Goal: Transaction & Acquisition: Purchase product/service

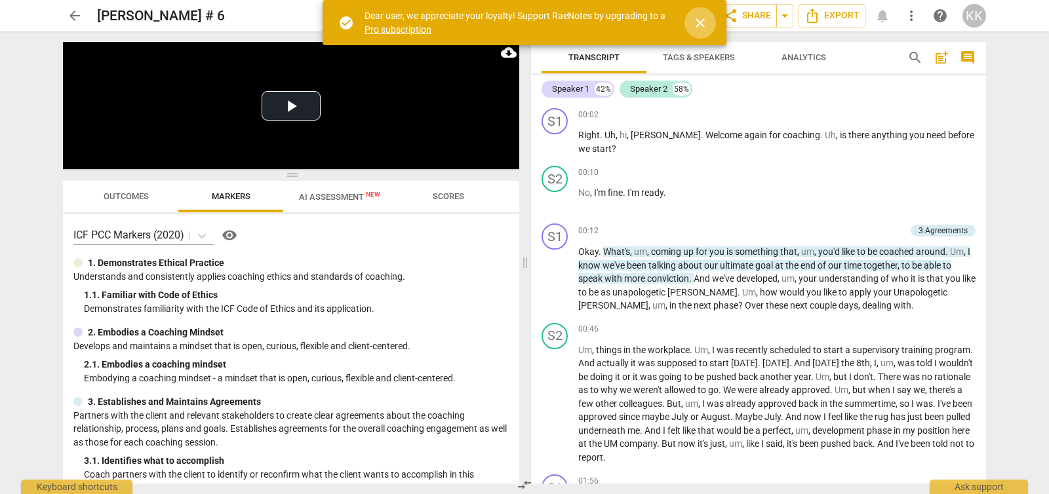
click at [704, 23] on span "close" at bounding box center [700, 23] width 16 height 16
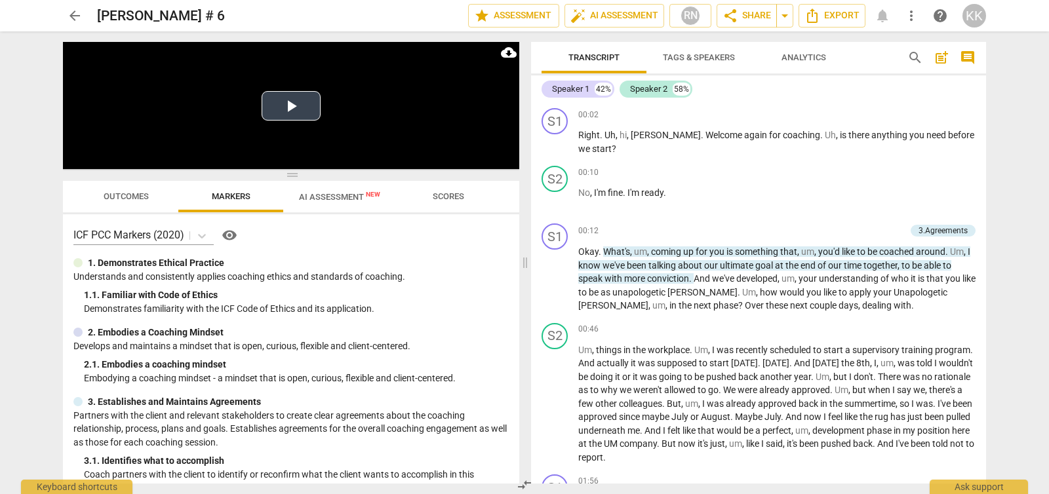
click at [291, 104] on button "Play Video" at bounding box center [290, 105] width 59 height 29
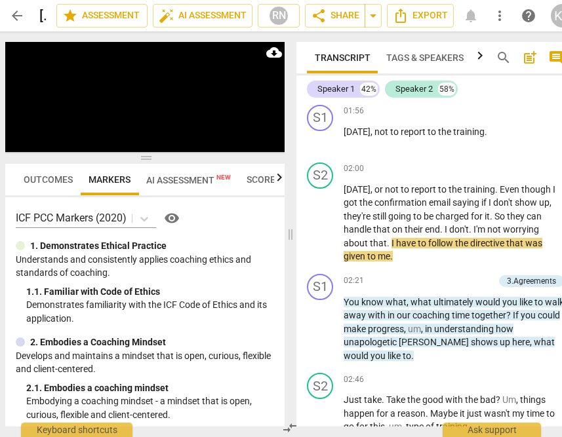
scroll to position [526, 0]
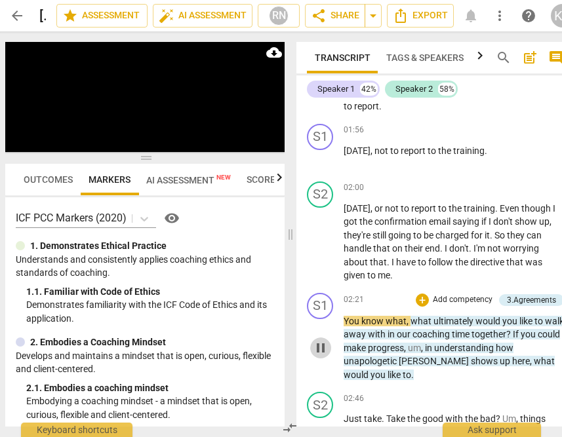
click at [318, 348] on span "pause" at bounding box center [321, 348] width 16 height 16
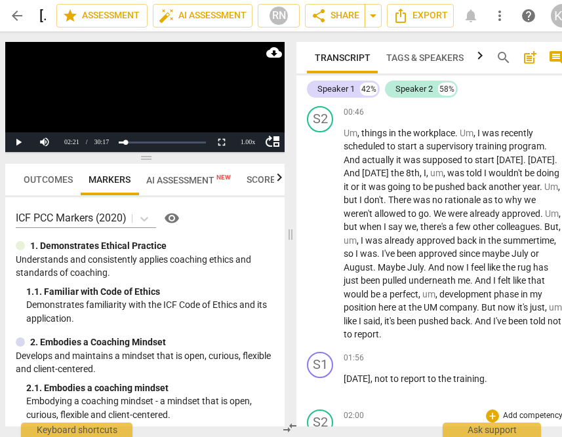
scroll to position [298, 0]
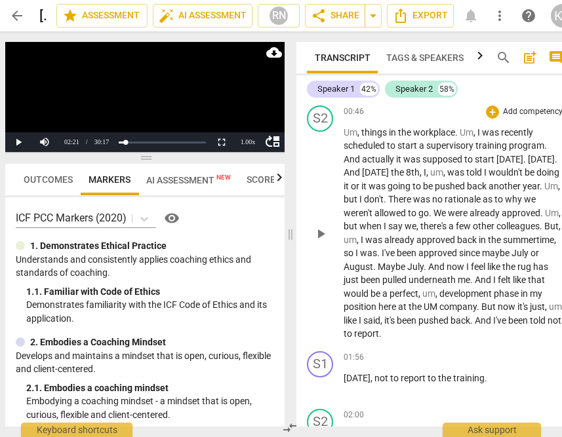
click at [530, 249] on span "or" at bounding box center [534, 253] width 9 height 10
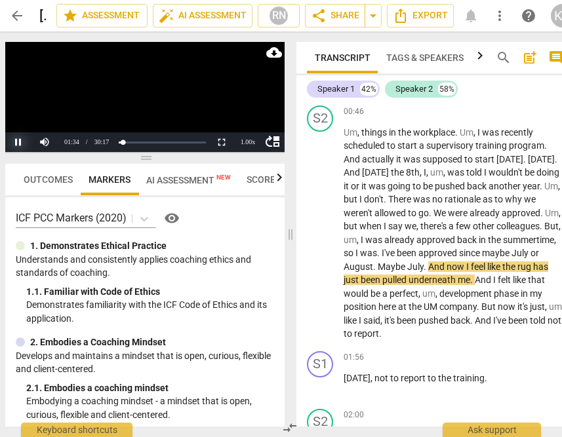
click at [18, 142] on button "Pause" at bounding box center [18, 142] width 26 height 20
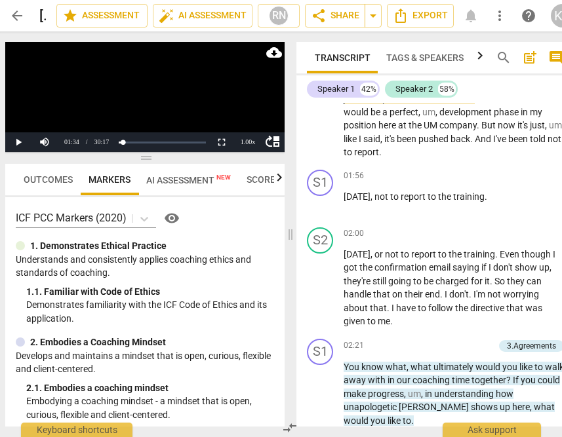
scroll to position [576, 0]
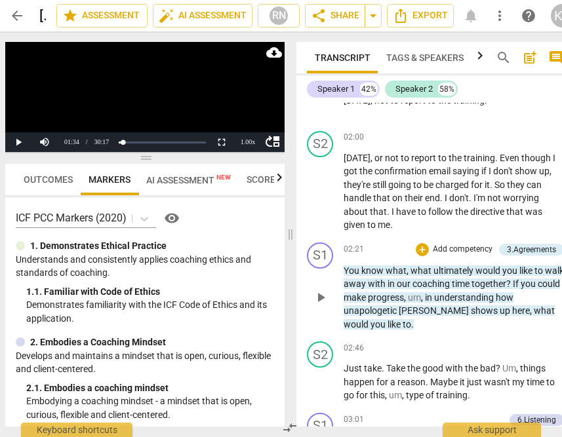
click at [321, 299] on span "play_arrow" at bounding box center [321, 298] width 16 height 16
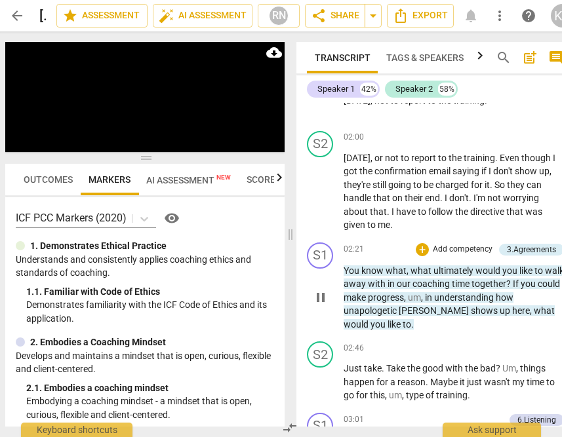
click at [433, 281] on span "coaching" at bounding box center [431, 284] width 39 height 10
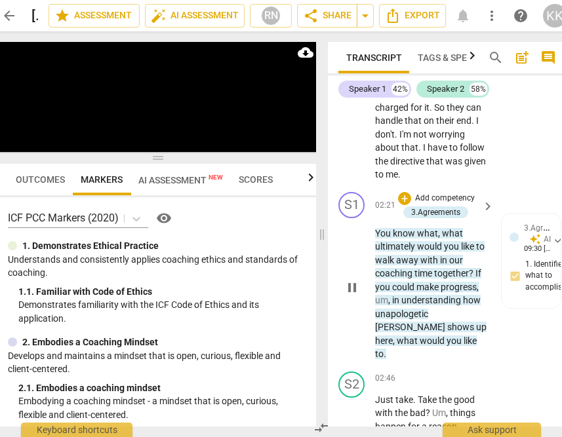
scroll to position [1101, 0]
click at [369, 244] on div "play_arrow pause" at bounding box center [357, 288] width 33 height 139
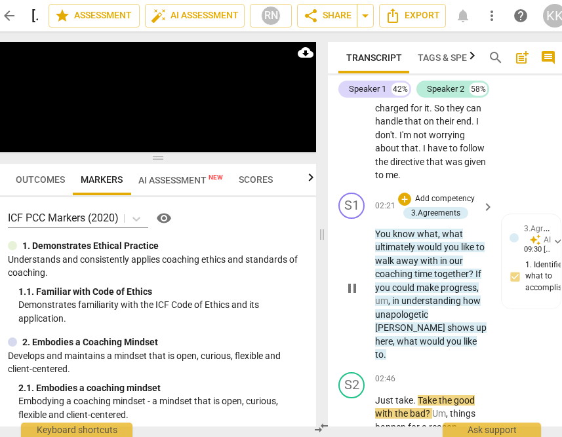
click at [400, 236] on span "know" at bounding box center [405, 234] width 24 height 10
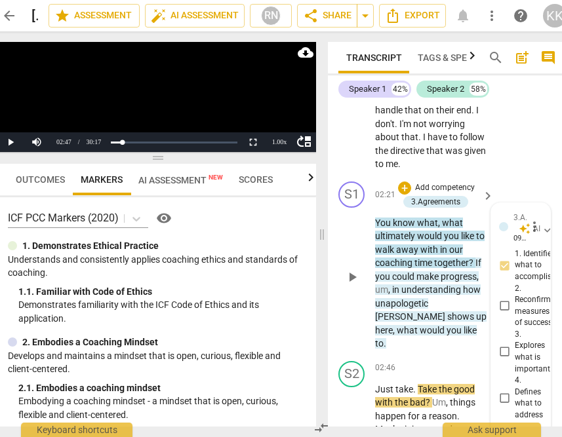
scroll to position [1106, 0]
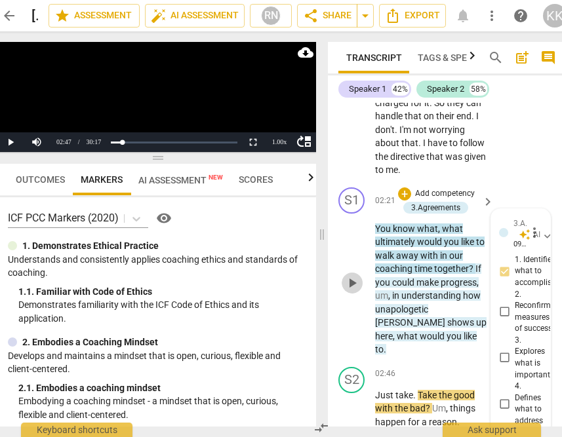
click at [355, 278] on span "play_arrow" at bounding box center [352, 283] width 16 height 16
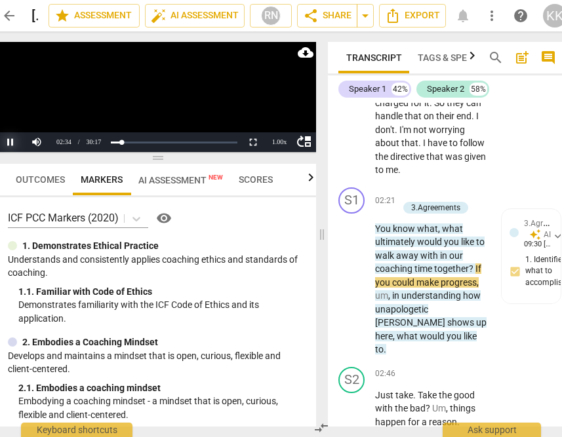
click at [10, 142] on button "Pause" at bounding box center [10, 142] width 26 height 20
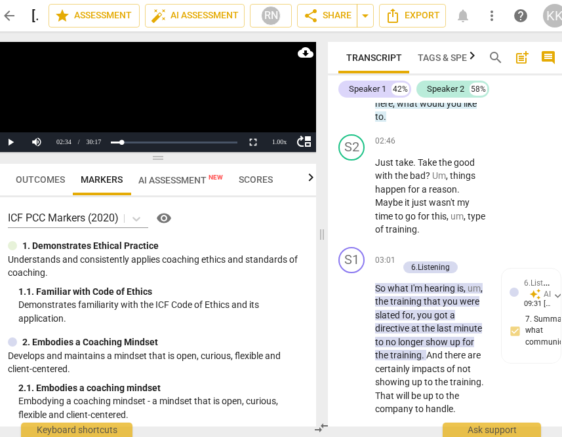
scroll to position [1338, 0]
click at [360, 336] on span "play_arrow" at bounding box center [351, 344] width 21 height 16
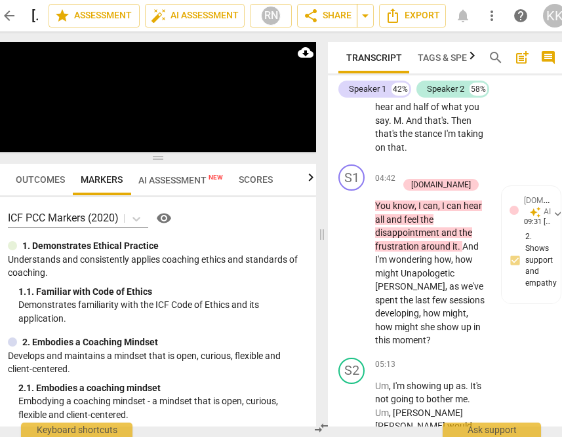
scroll to position [2233, 0]
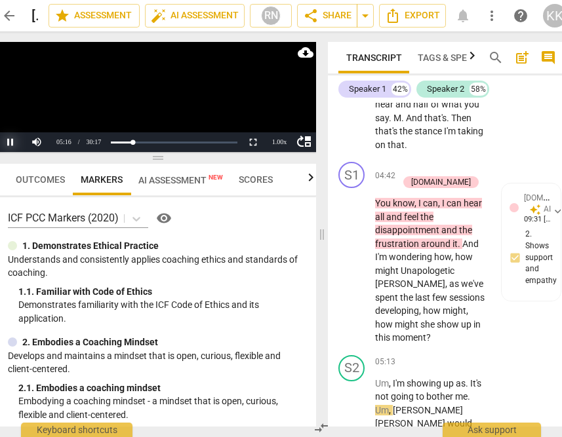
click at [14, 139] on button "Pause" at bounding box center [10, 142] width 26 height 20
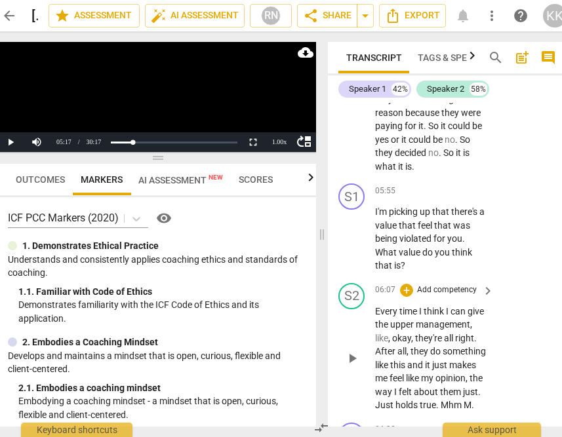
scroll to position [2672, 0]
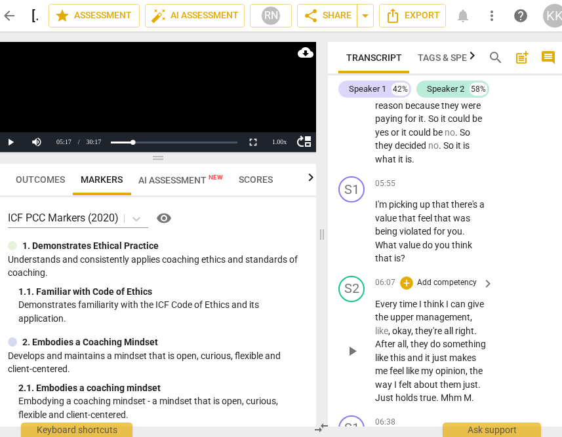
click at [354, 347] on span "play_arrow" at bounding box center [352, 351] width 16 height 16
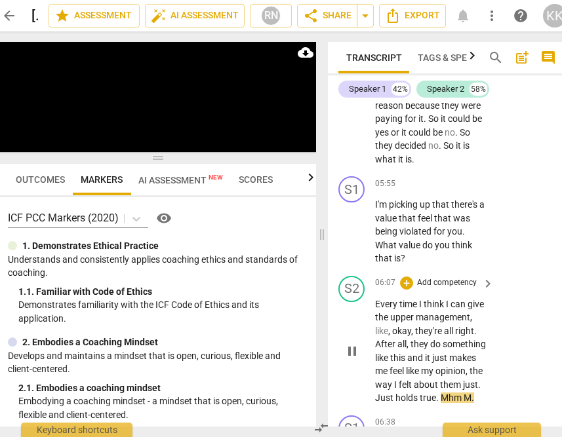
click at [478, 382] on span "." at bounding box center [479, 384] width 3 height 10
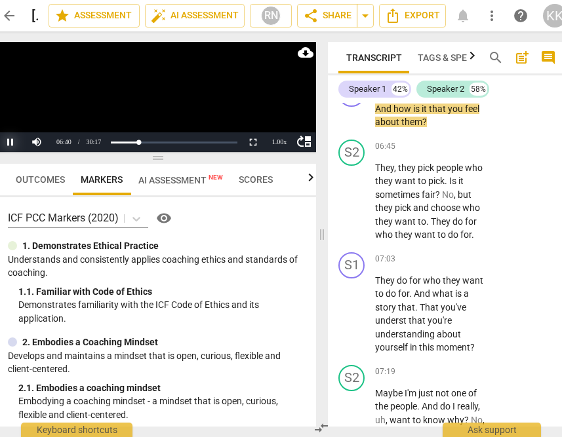
click at [12, 137] on button "Pause" at bounding box center [10, 142] width 26 height 20
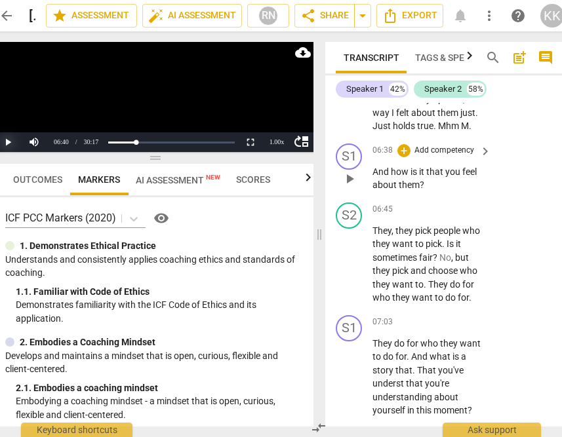
scroll to position [2943, 0]
click at [411, 113] on span "about" at bounding box center [424, 113] width 26 height 10
click at [6, 143] on button "Pause" at bounding box center [8, 142] width 26 height 20
click at [353, 183] on span "play_arrow" at bounding box center [349, 180] width 16 height 16
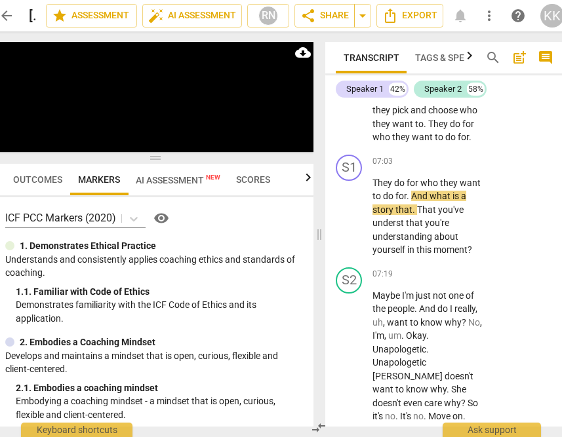
scroll to position [3107, 0]
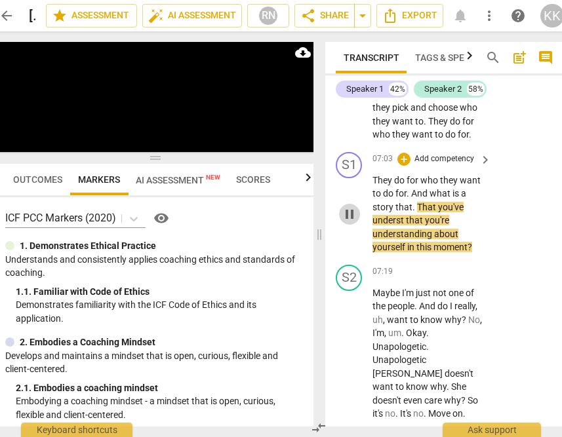
click at [349, 218] on span "pause" at bounding box center [349, 214] width 16 height 16
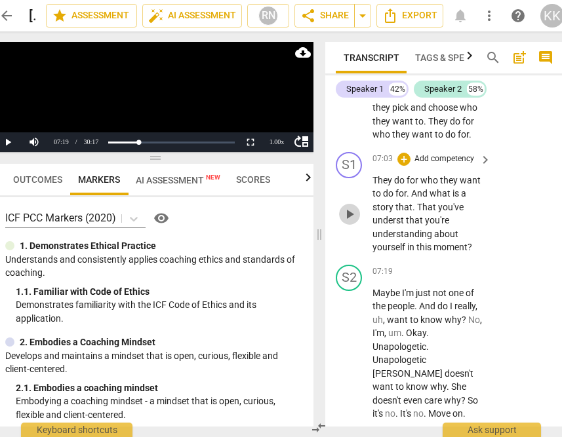
click at [343, 211] on span "play_arrow" at bounding box center [349, 214] width 16 height 16
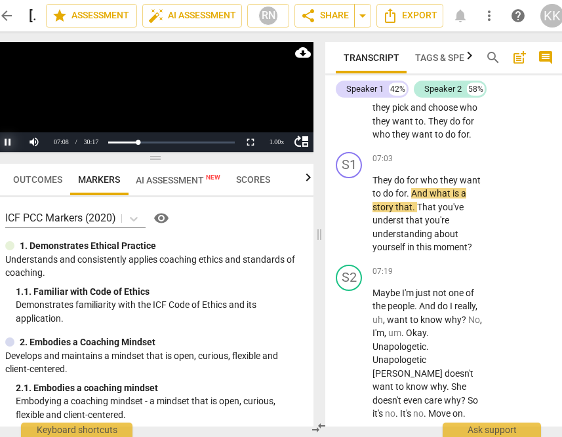
click at [7, 141] on button "Pause" at bounding box center [8, 142] width 26 height 20
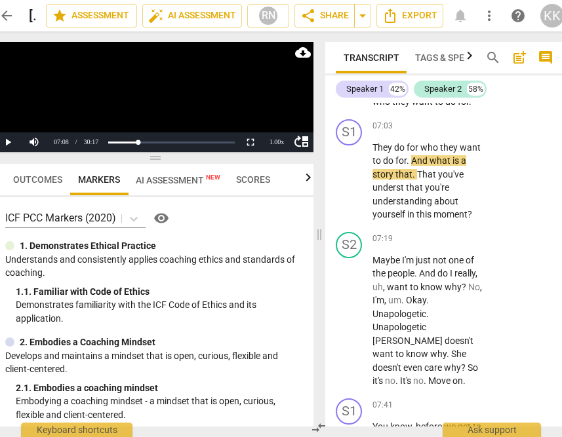
scroll to position [3164, 0]
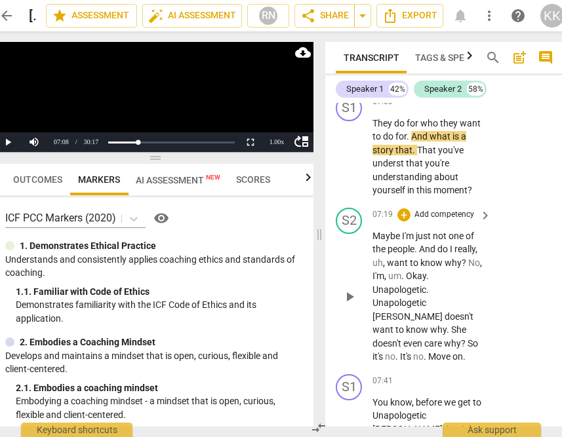
click at [351, 274] on div "play_arrow pause" at bounding box center [355, 297] width 33 height 126
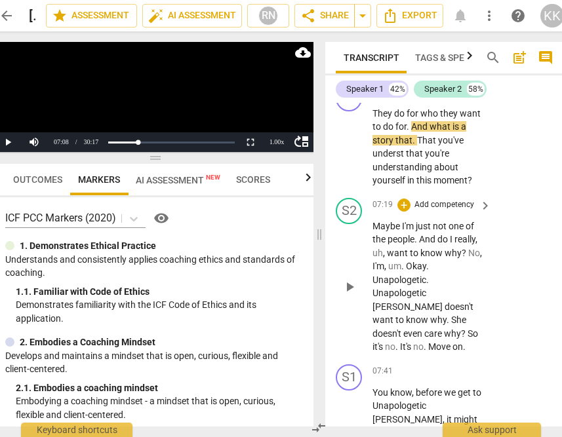
scroll to position [3174, 0]
click at [348, 284] on span "play_arrow" at bounding box center [349, 287] width 16 height 16
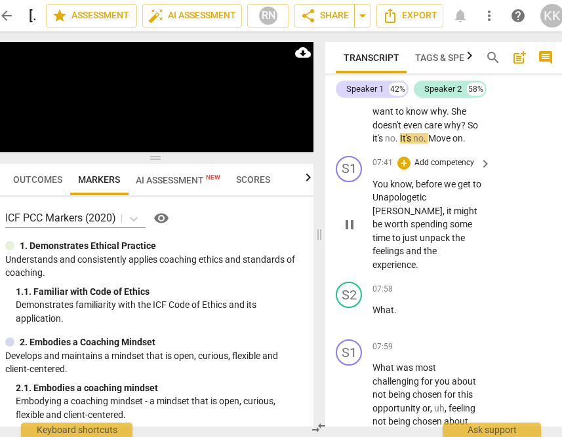
scroll to position [3411, 0]
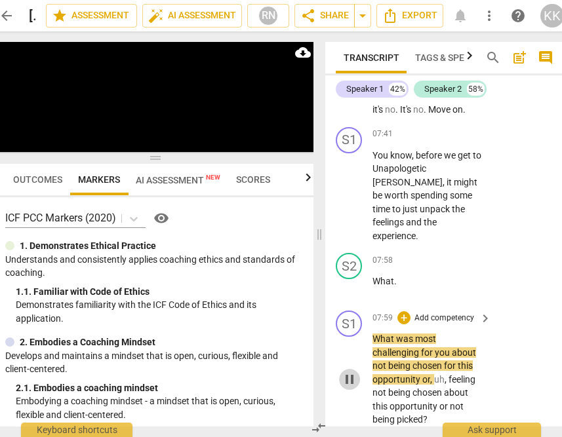
click at [352, 372] on span "pause" at bounding box center [349, 380] width 16 height 16
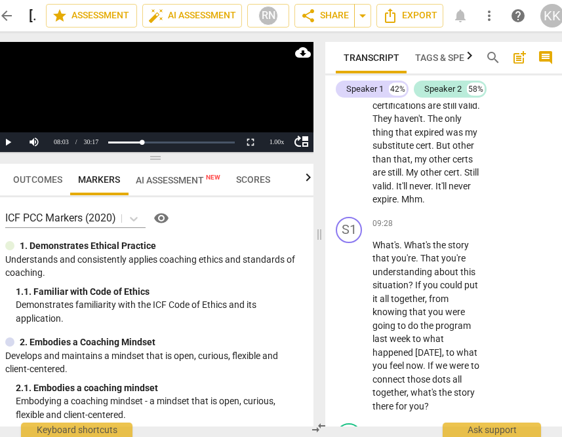
scroll to position [4116, 0]
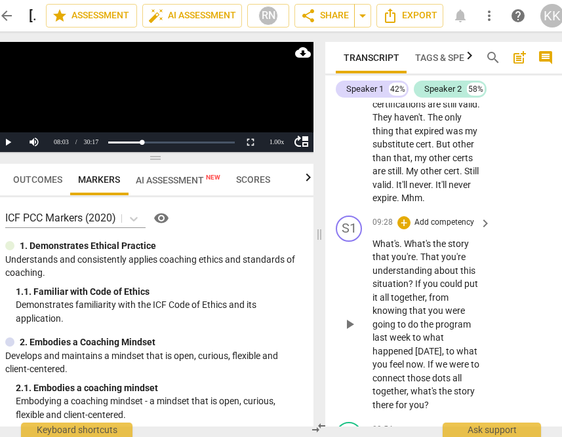
drag, startPoint x: 348, startPoint y: 303, endPoint x: 370, endPoint y: 302, distance: 21.6
click at [348, 317] on span "play_arrow" at bounding box center [349, 325] width 16 height 16
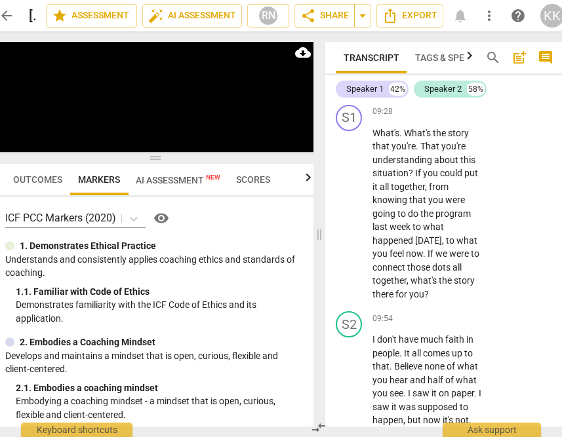
scroll to position [4570, 0]
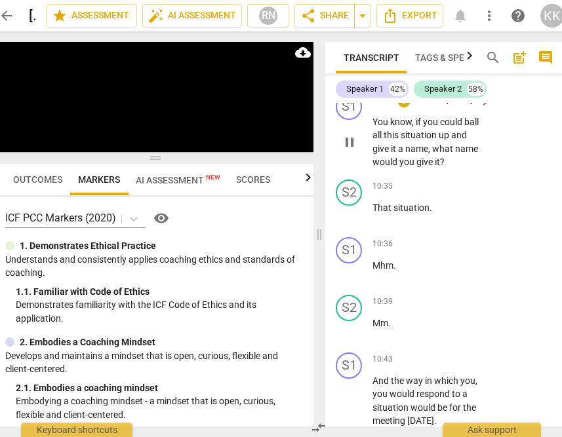
click at [336, 135] on div "S1 play_arrow pause" at bounding box center [354, 131] width 37 height 75
click at [350, 134] on span "pause" at bounding box center [349, 142] width 16 height 16
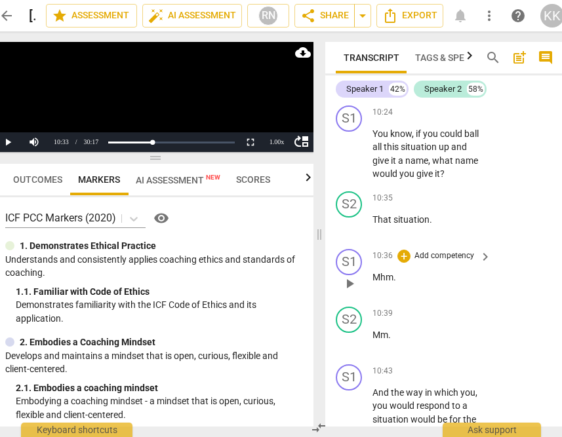
scroll to position [4551, 0]
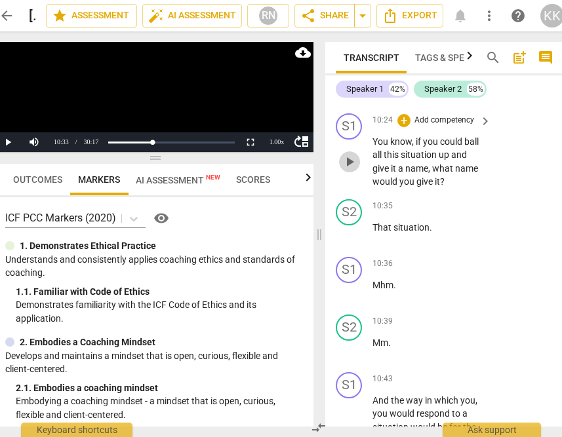
click at [347, 154] on span "play_arrow" at bounding box center [349, 162] width 16 height 16
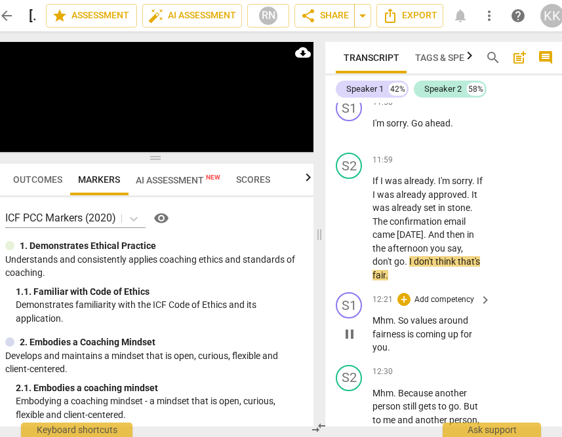
scroll to position [5462, 0]
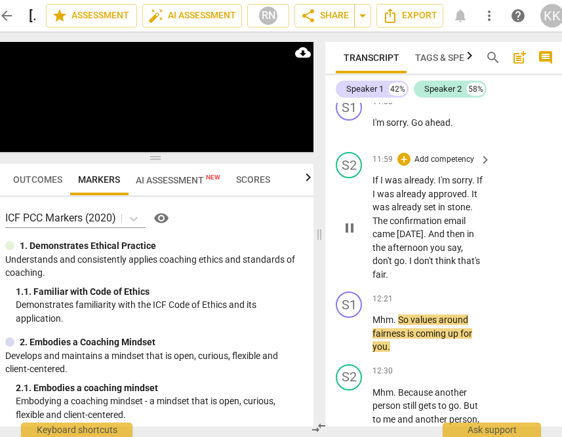
click at [442, 229] on span "And" at bounding box center [437, 234] width 18 height 10
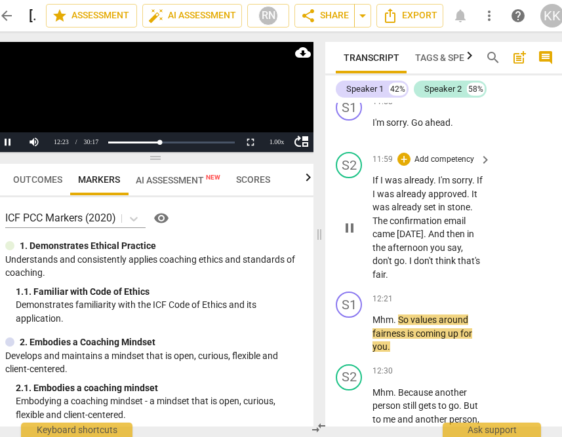
click at [427, 201] on p "If I was already . I'm sorry . If I was already approved . It was already set i…" at bounding box center [428, 227] width 112 height 107
click at [423, 229] on span "yesterday" at bounding box center [409, 234] width 27 height 10
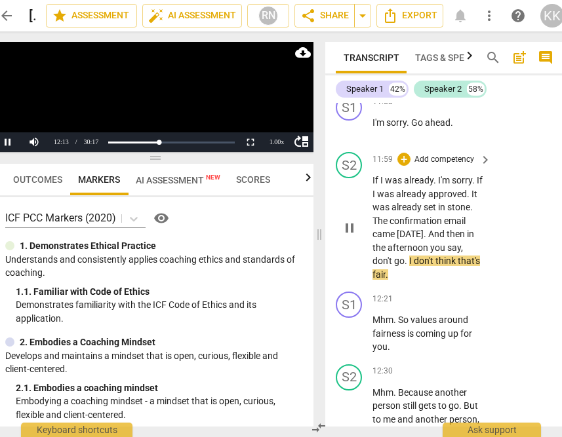
click at [398, 242] on span "afternoon" at bounding box center [408, 247] width 43 height 10
click at [11, 148] on button "Pause" at bounding box center [8, 142] width 26 height 20
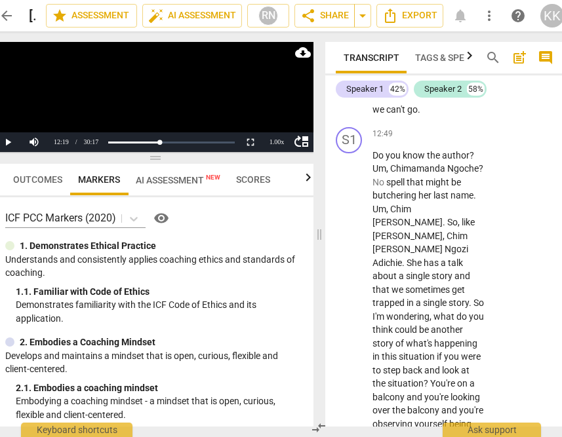
scroll to position [5763, 0]
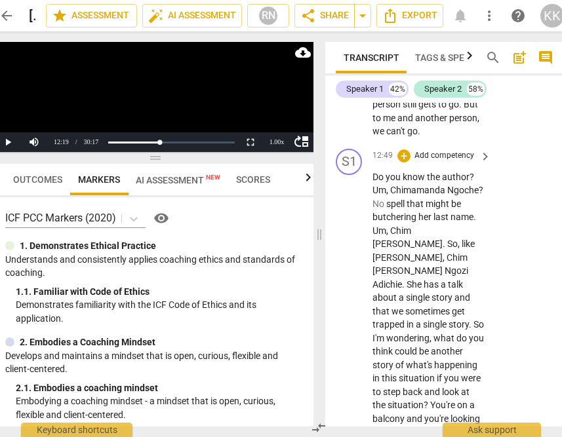
click at [409, 400] on span "situation" at bounding box center [405, 405] width 36 height 10
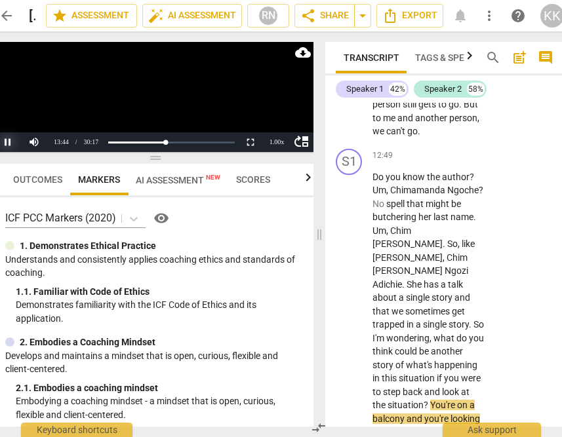
click at [11, 140] on button "Pause" at bounding box center [8, 142] width 26 height 20
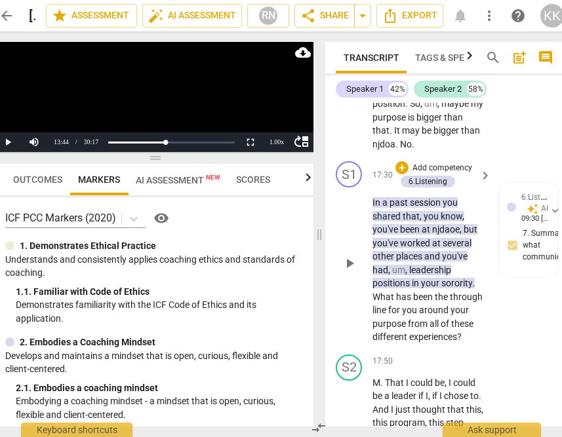
scroll to position [7536, 0]
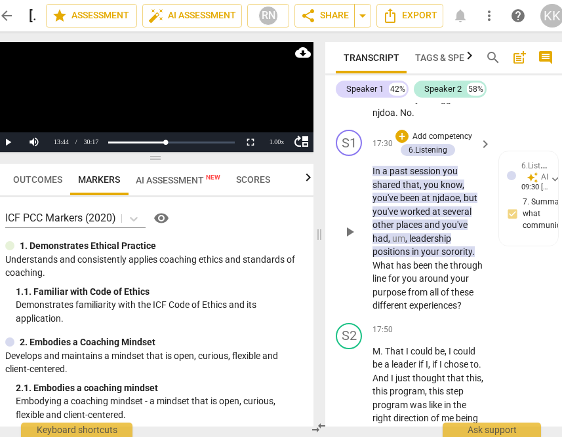
click at [367, 256] on div "play_arrow pause" at bounding box center [355, 232] width 33 height 153
click at [344, 222] on button "play_arrow" at bounding box center [349, 232] width 21 height 21
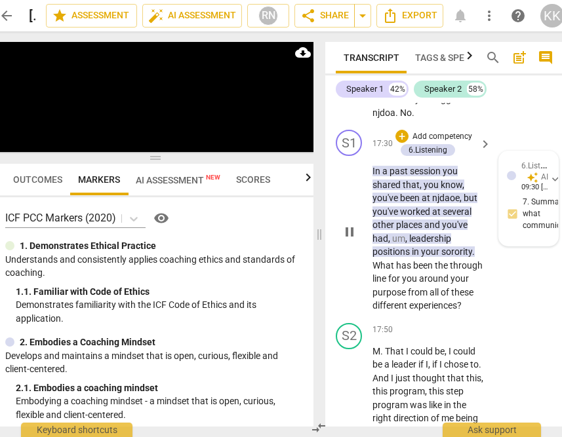
scroll to position [7899, 0]
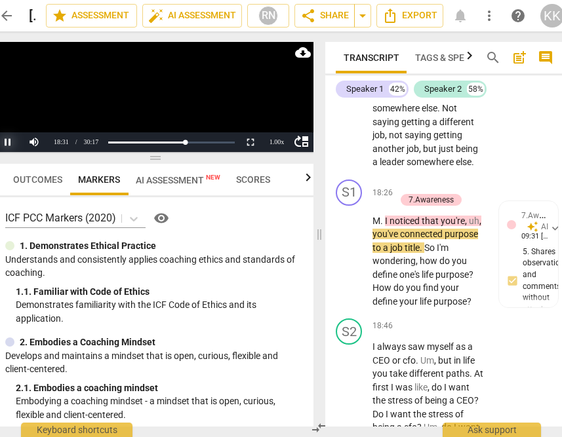
click at [6, 143] on button "Pause" at bounding box center [8, 142] width 26 height 20
click at [6, 143] on button "Play" at bounding box center [8, 142] width 26 height 20
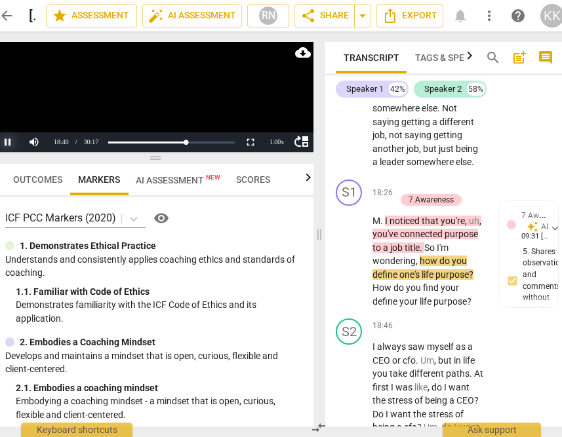
click at [9, 140] on button "Pause" at bounding box center [8, 142] width 26 height 20
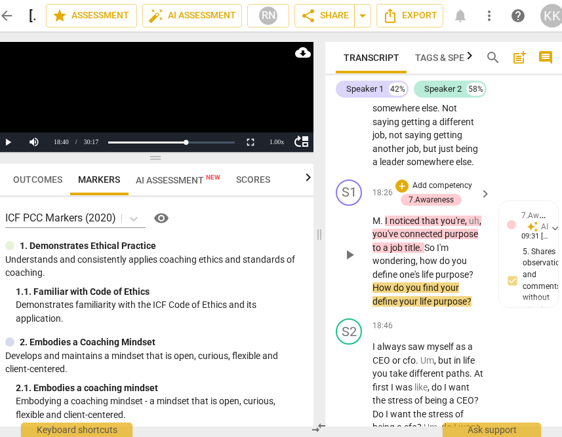
click at [376, 286] on span "How" at bounding box center [382, 287] width 21 height 10
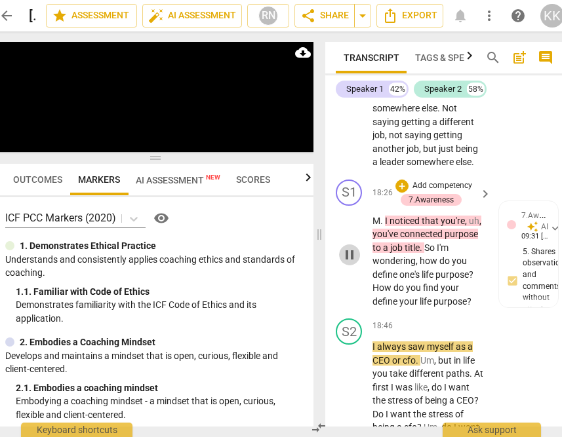
click at [354, 256] on span "pause" at bounding box center [349, 255] width 16 height 16
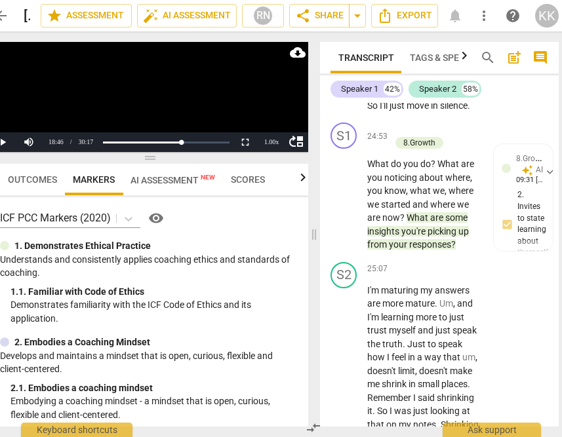
scroll to position [10554, 0]
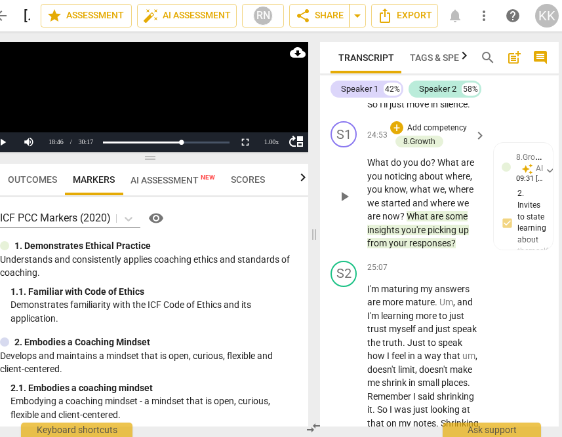
click at [353, 204] on span "play_arrow" at bounding box center [344, 197] width 21 height 16
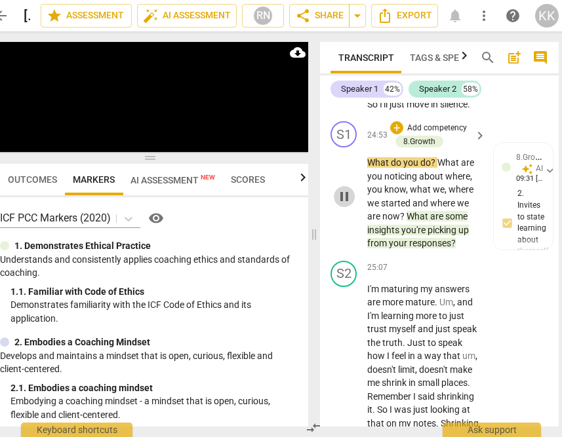
click at [353, 204] on span "pause" at bounding box center [344, 197] width 21 height 16
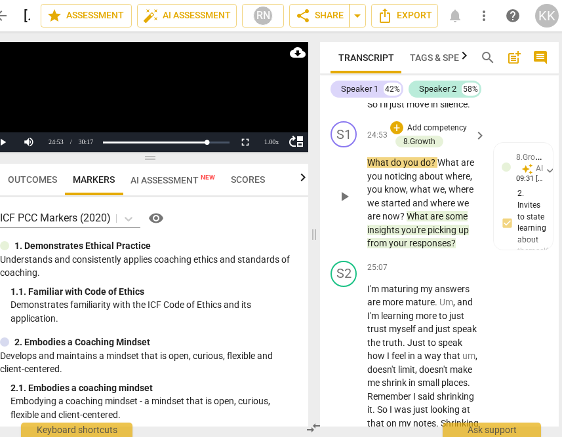
click at [353, 204] on span "play_arrow" at bounding box center [344, 197] width 21 height 16
click at [3, 142] on button "Pause" at bounding box center [3, 142] width 26 height 20
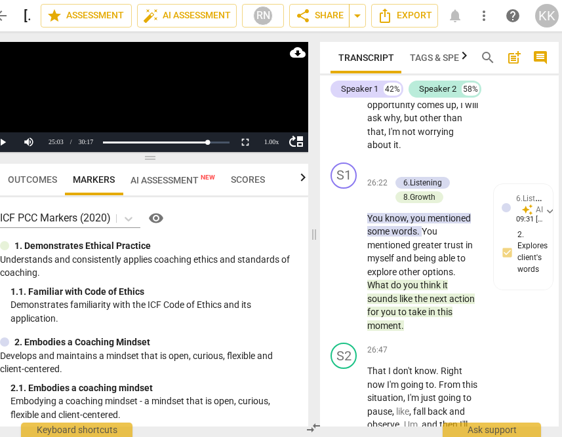
scroll to position [11128, 0]
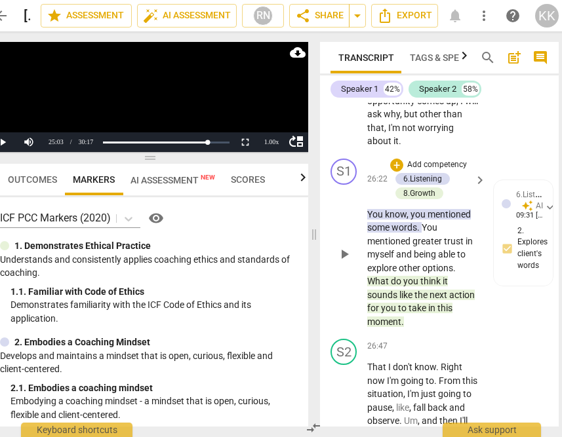
click at [374, 273] on span "explore" at bounding box center [382, 268] width 31 height 10
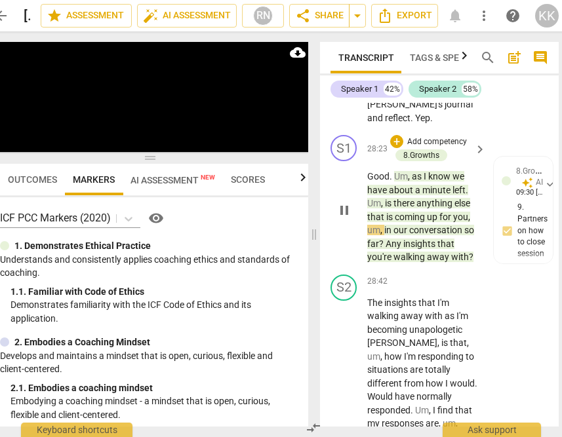
scroll to position [12212, 0]
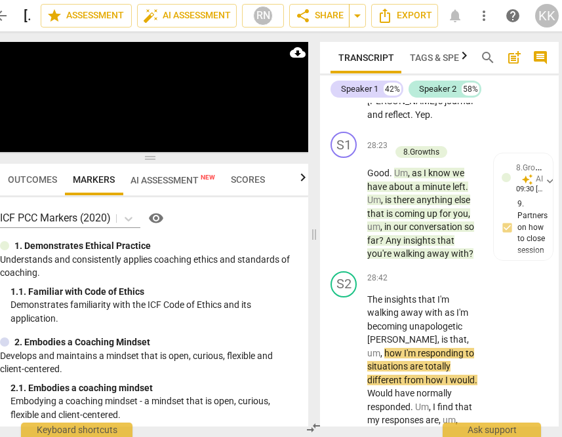
click at [368, 246] on span "far" at bounding box center [373, 240] width 12 height 10
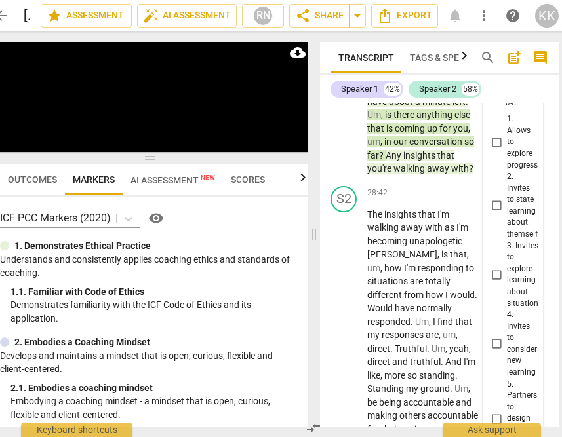
scroll to position [12269, 0]
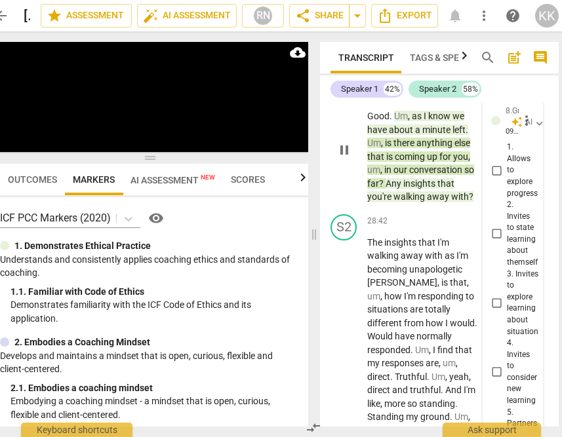
click at [370, 175] on span "um" at bounding box center [373, 169] width 13 height 10
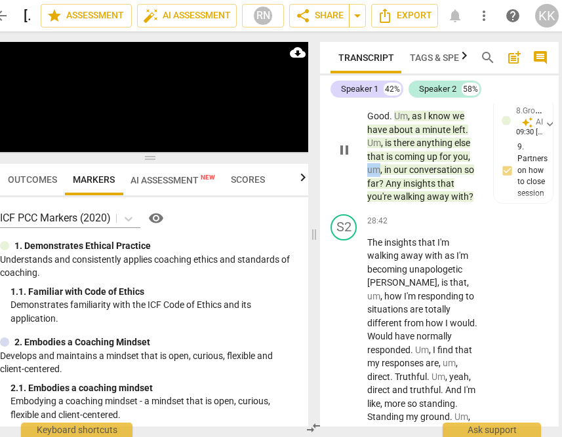
click at [370, 175] on span "um" at bounding box center [373, 169] width 13 height 10
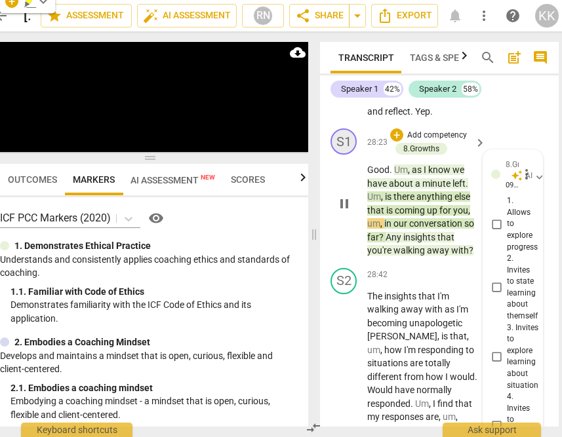
scroll to position [12211, 0]
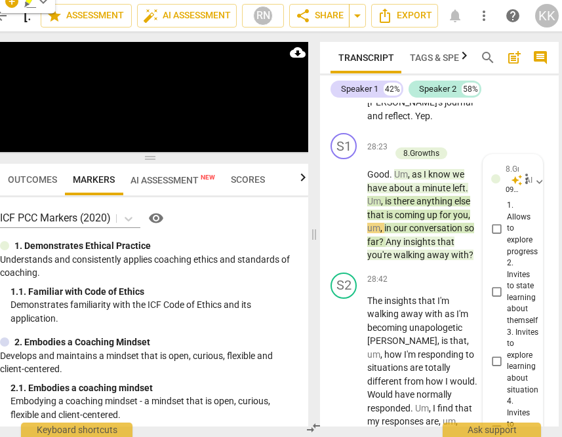
click at [379, 247] on span "?" at bounding box center [382, 242] width 7 height 10
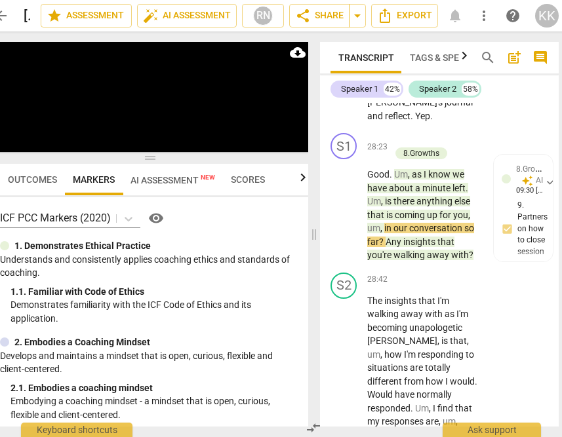
click at [380, 247] on span "?" at bounding box center [382, 242] width 7 height 10
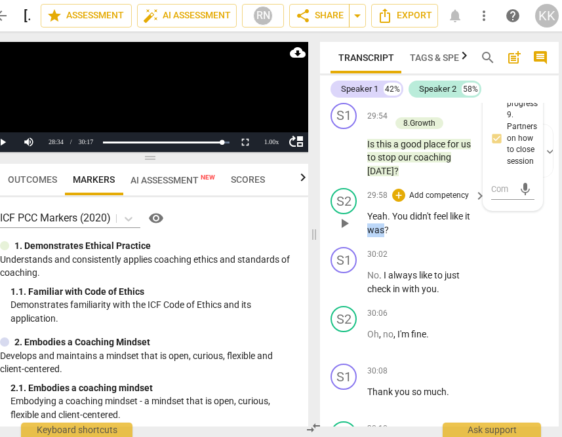
click at [380, 306] on div "S1 play_arrow pause 00:02 + Add competency keyboard_arrow_right Right . Uh , hi…" at bounding box center [439, 265] width 239 height 324
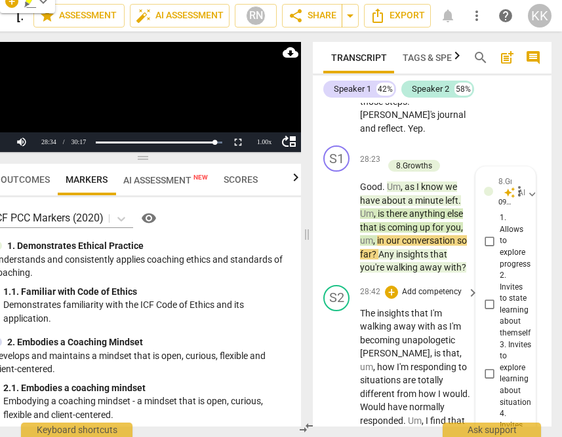
scroll to position [12238, 0]
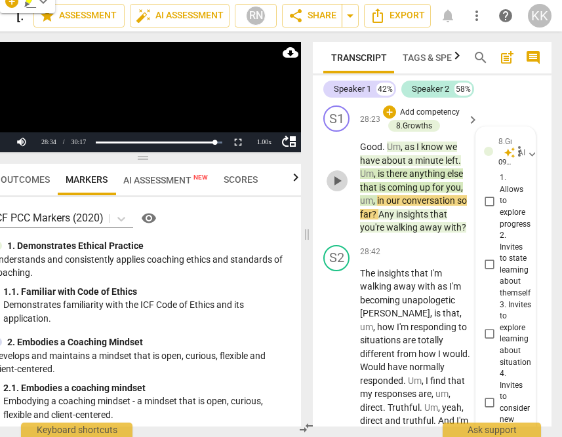
click at [344, 189] on span "play_arrow" at bounding box center [337, 181] width 16 height 16
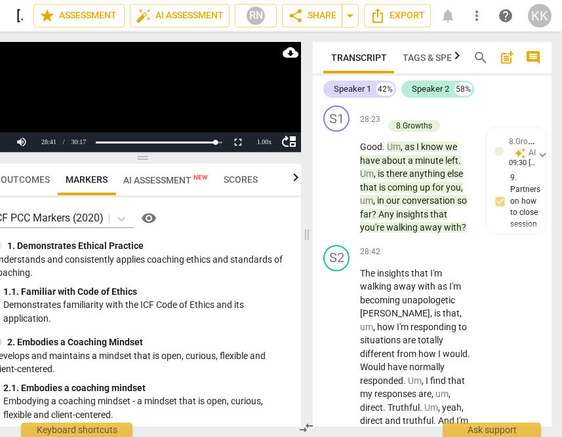
click at [395, 193] on span "coming" at bounding box center [403, 187] width 32 height 10
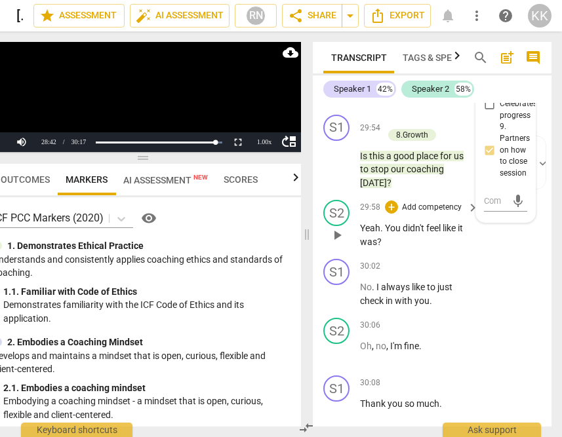
click at [395, 190] on div "29:54 + Add competency 8.Growth keyboard_arrow_right Is this a good place for u…" at bounding box center [420, 152] width 120 height 75
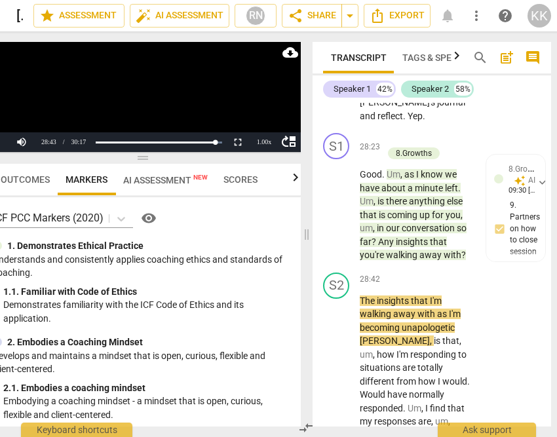
click at [372, 220] on span "that" at bounding box center [369, 215] width 19 height 10
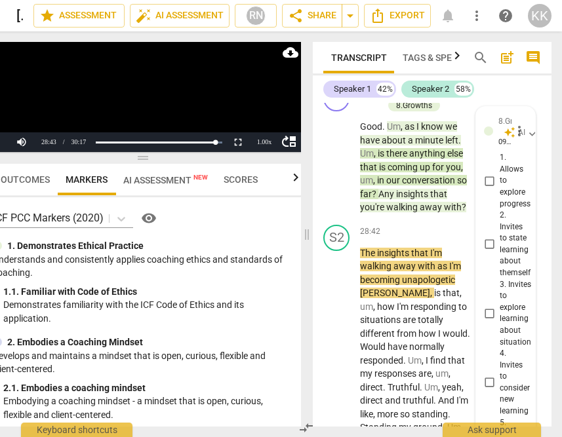
scroll to position [12211, 0]
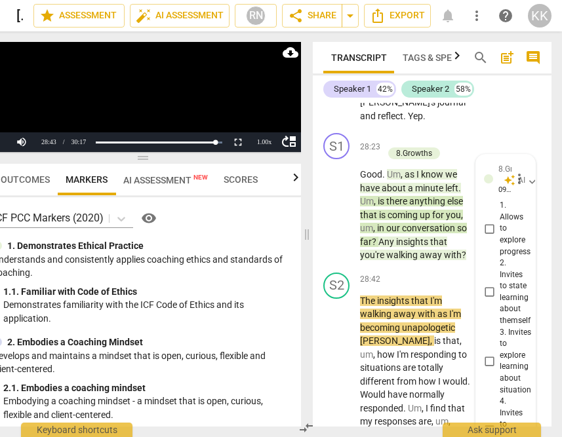
click at [340, 216] on span "play_arrow" at bounding box center [337, 209] width 16 height 16
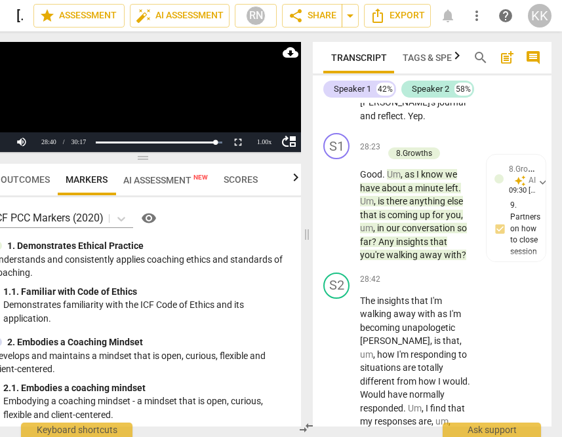
click at [28, 102] on video at bounding box center [141, 97] width 318 height 110
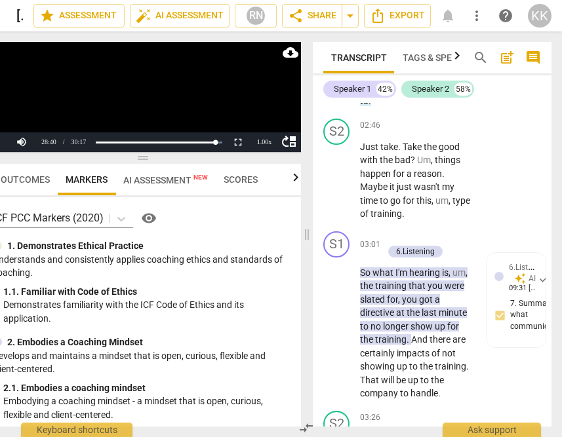
scroll to position [1578, 0]
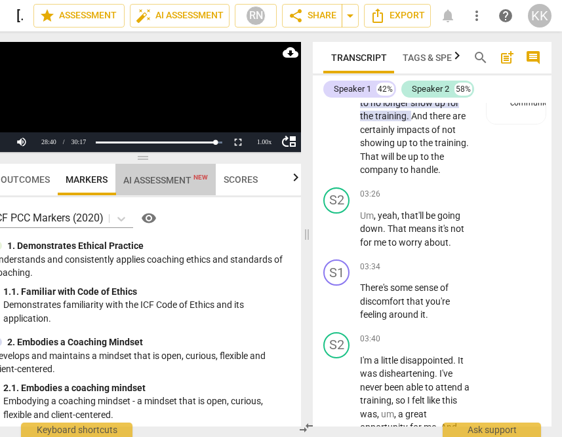
click at [155, 180] on span "AI Assessment New" at bounding box center [165, 180] width 85 height 10
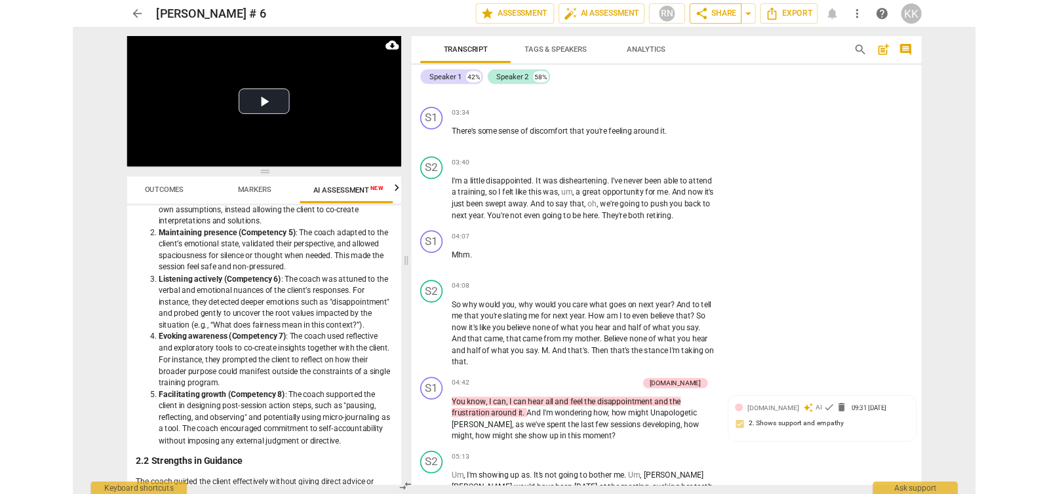
scroll to position [0, 24]
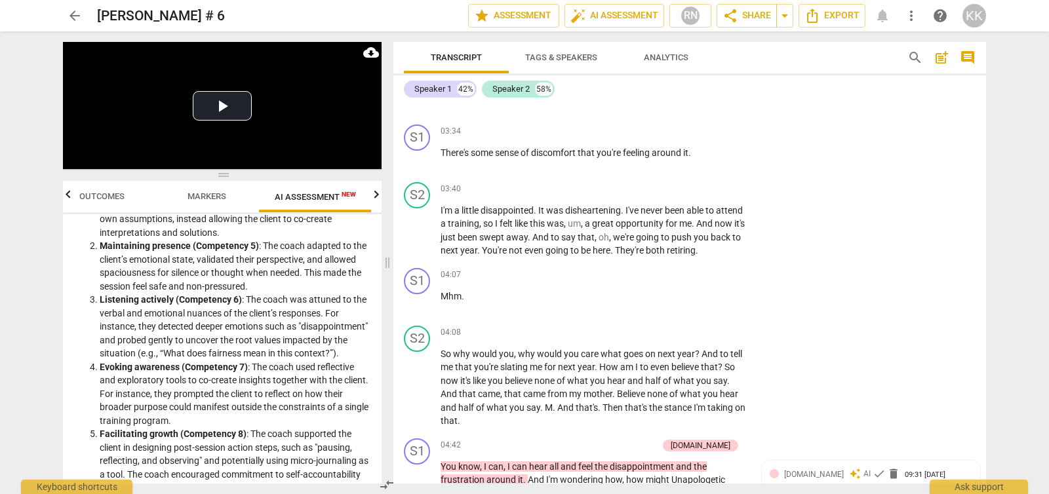
click at [69, 13] on span "arrow_back" at bounding box center [75, 16] width 16 height 16
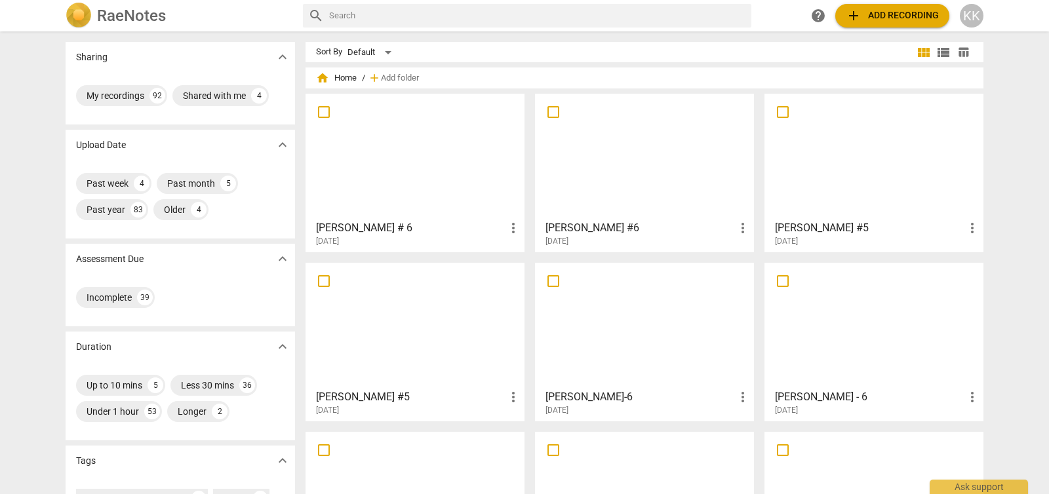
click at [1032, 56] on div "Sharing expand_more My recordings 92 Shared with me 4 Upload Date expand_more P…" at bounding box center [524, 263] width 1049 height 461
click at [912, 20] on span "add Add recording" at bounding box center [891, 16] width 93 height 16
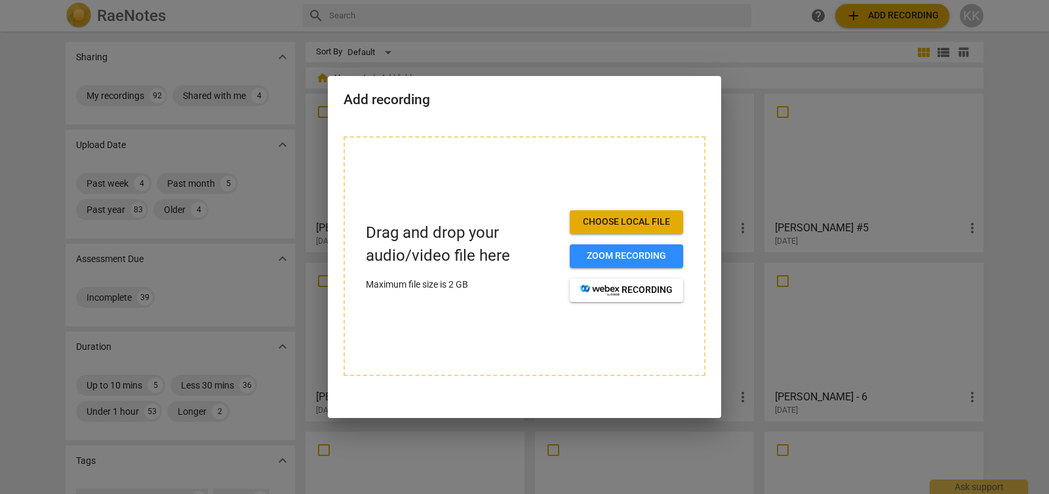
click at [594, 225] on span "Choose local file" at bounding box center [626, 222] width 92 height 13
click at [731, 56] on div at bounding box center [524, 247] width 1049 height 494
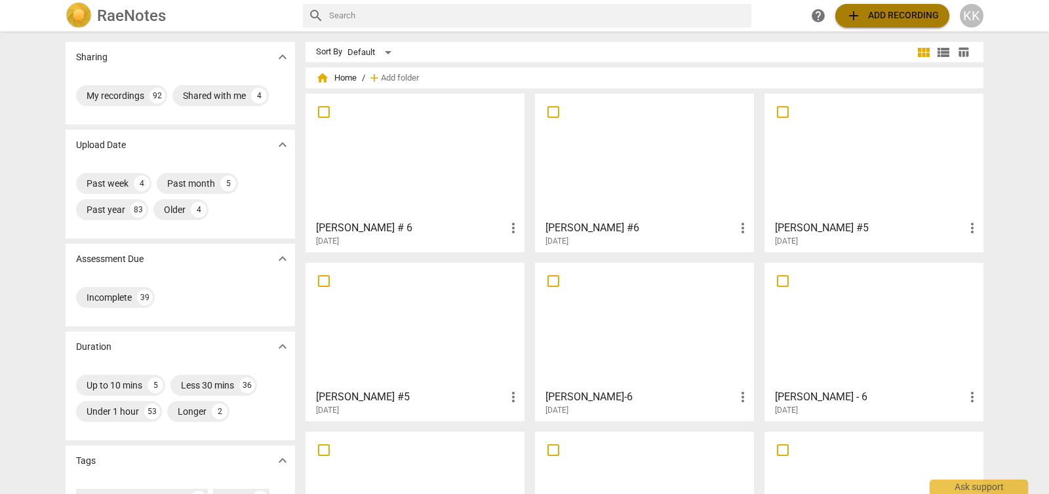
click at [895, 12] on span "add Add recording" at bounding box center [891, 16] width 93 height 16
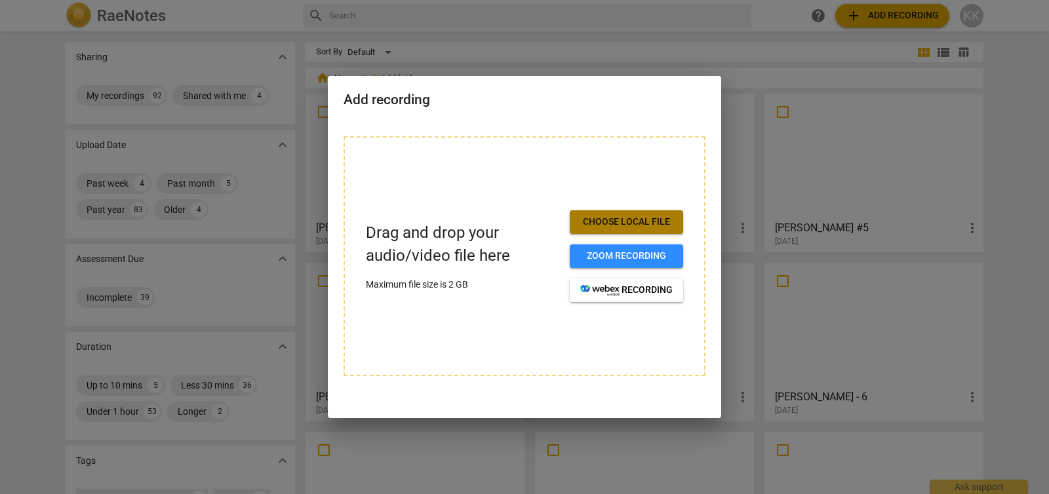
click at [609, 222] on span "Choose local file" at bounding box center [626, 222] width 92 height 13
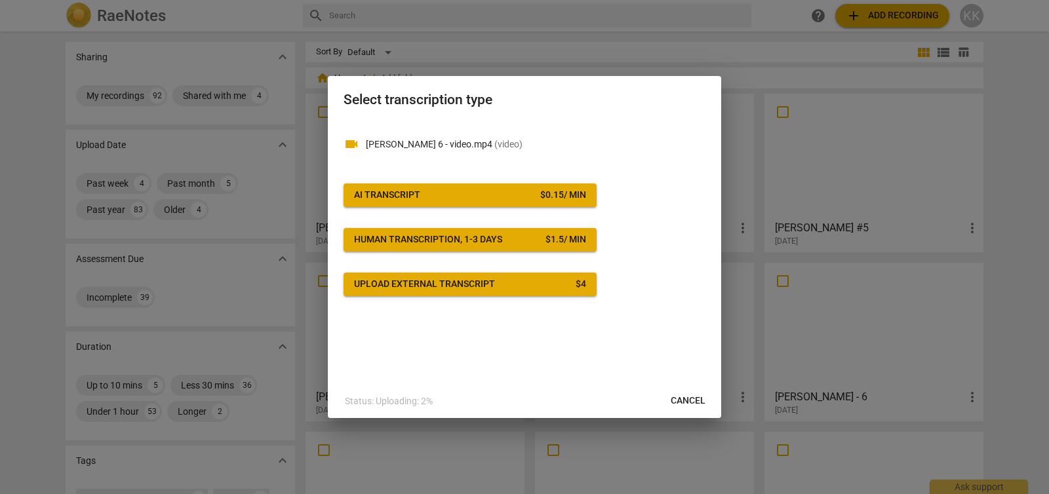
click at [564, 199] on div "$ 0.15 / min" at bounding box center [563, 195] width 46 height 13
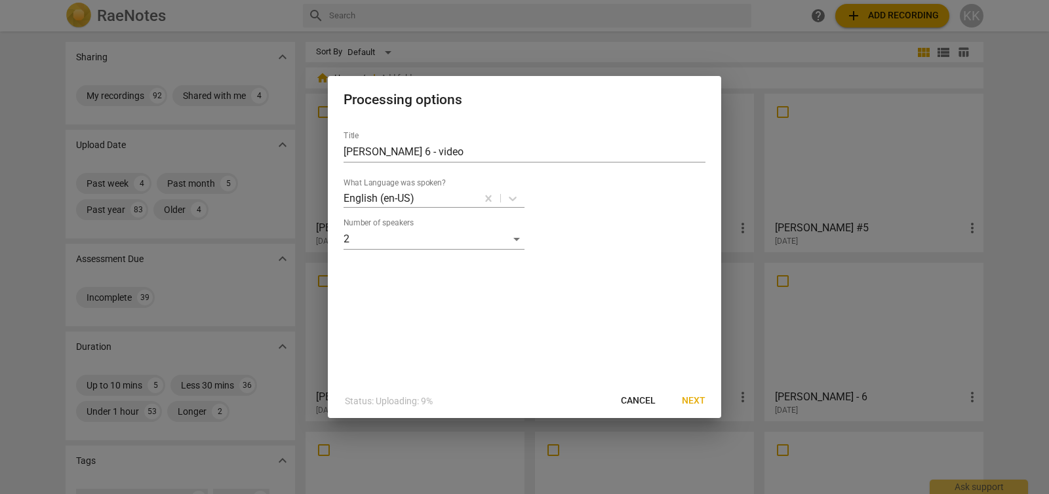
click at [705, 396] on button "Next" at bounding box center [693, 401] width 45 height 24
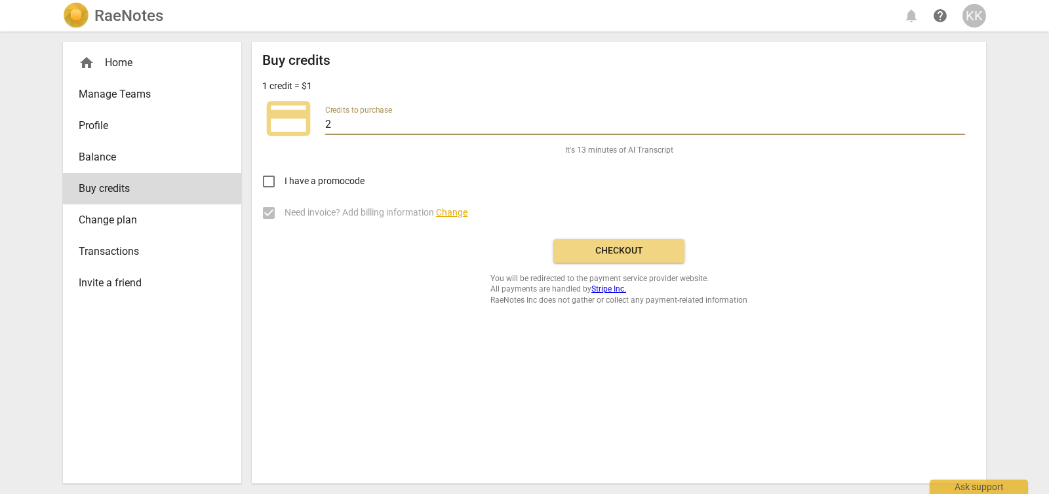
click at [452, 124] on input "2" at bounding box center [645, 125] width 640 height 19
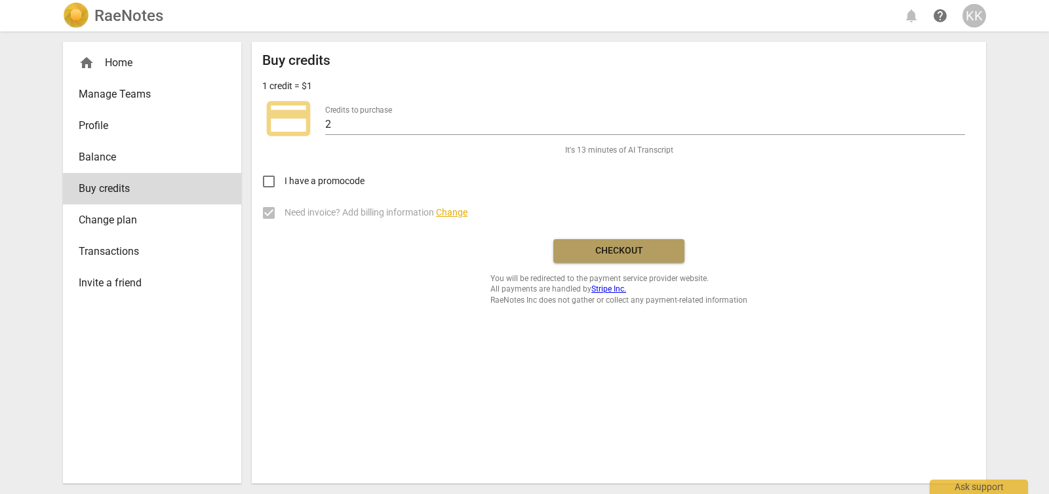
click at [598, 242] on button "Checkout" at bounding box center [618, 251] width 131 height 24
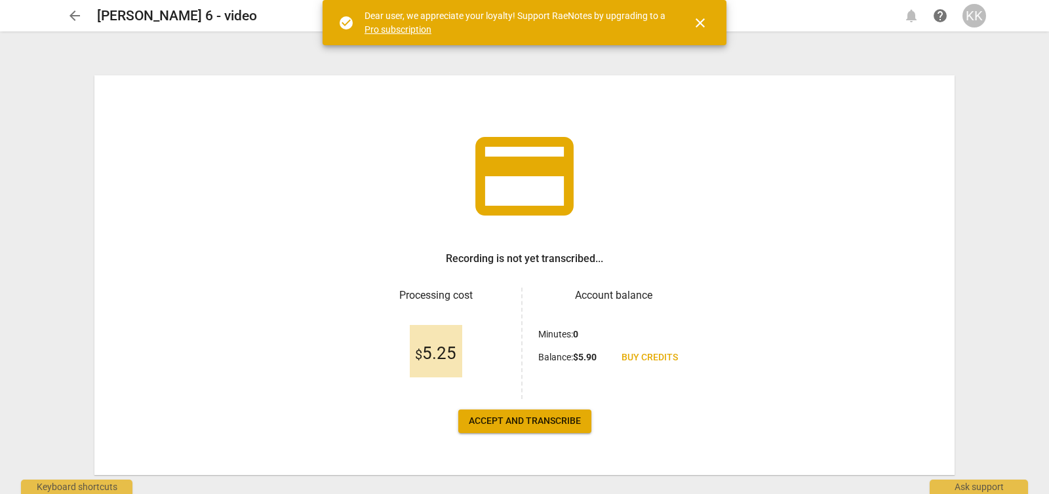
click at [583, 425] on button "Accept and transcribe" at bounding box center [524, 422] width 133 height 24
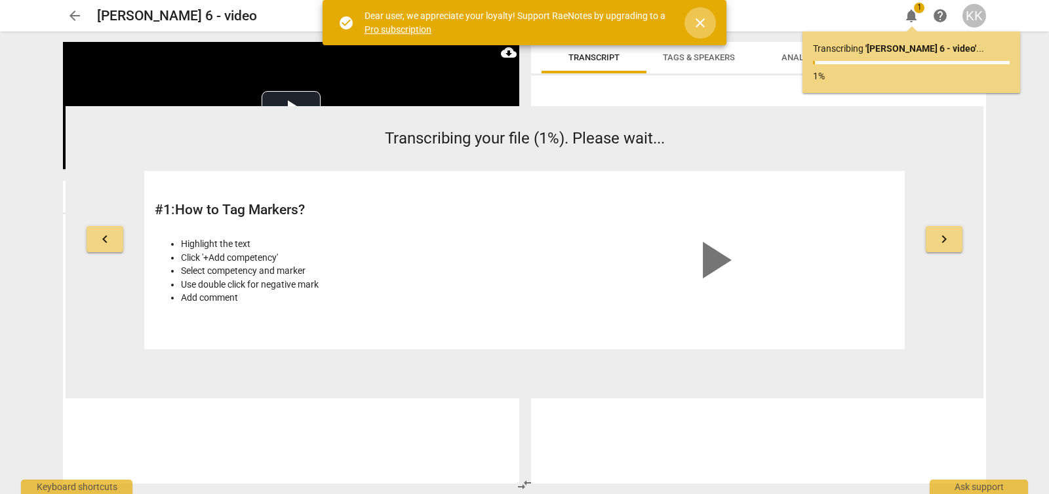
click at [698, 29] on span "close" at bounding box center [700, 23] width 16 height 16
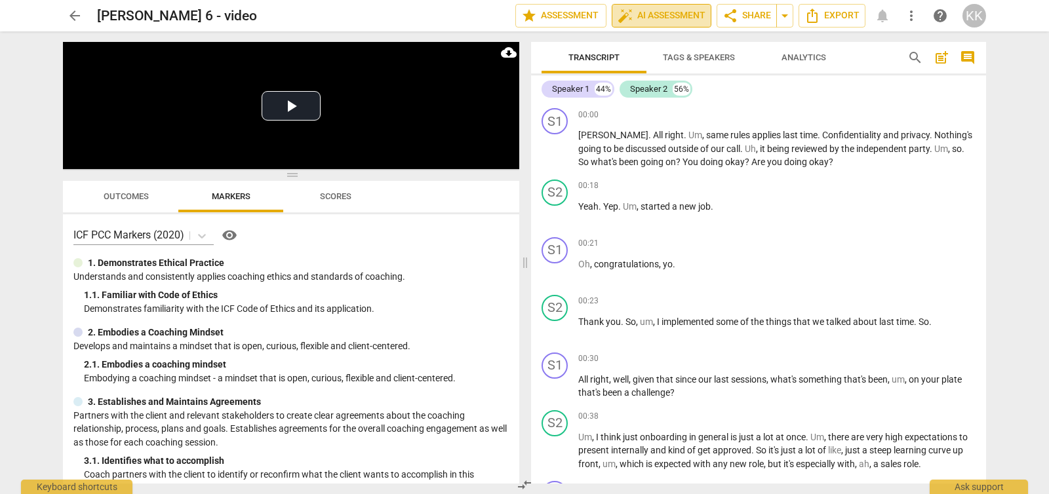
click at [644, 22] on span "auto_fix_high AI Assessment" at bounding box center [661, 16] width 88 height 16
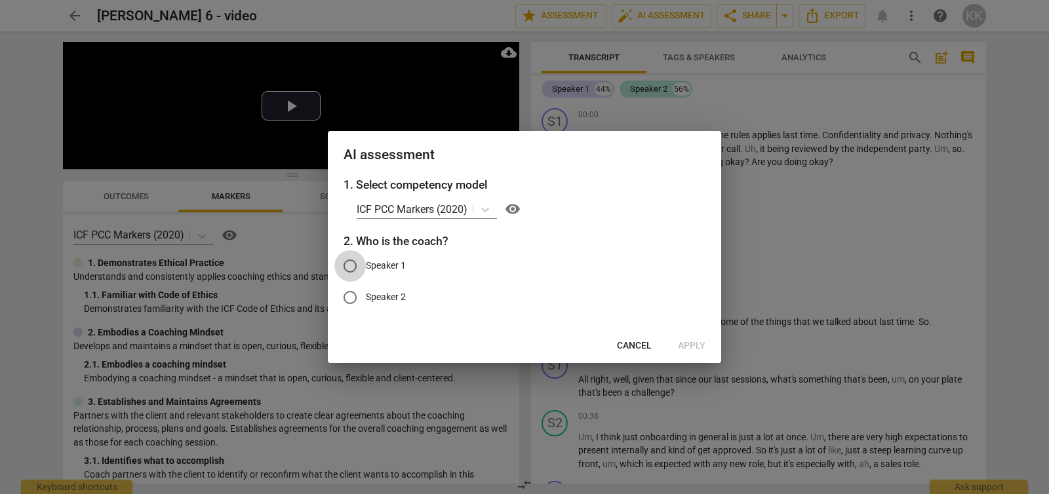
click at [355, 260] on input "Speaker 1" at bounding box center [349, 265] width 31 height 31
radio input "true"
click at [695, 346] on span "Apply" at bounding box center [692, 345] width 28 height 13
